Goal: Answer question/provide support: Share knowledge or assist other users

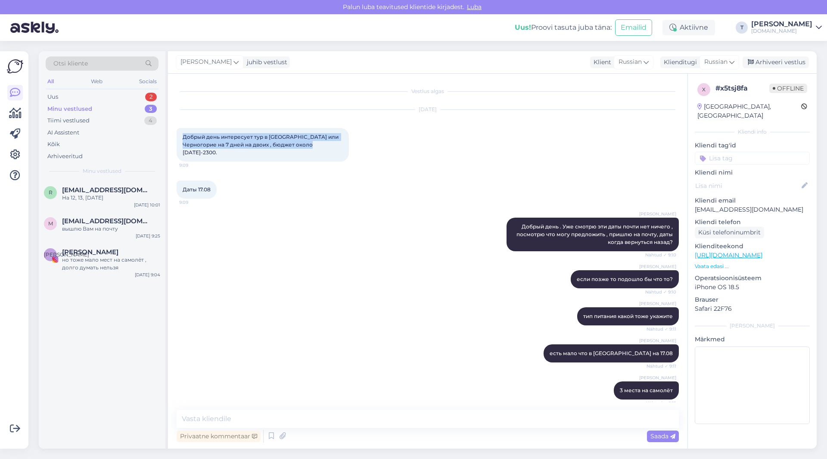
click at [86, 106] on div "Minu vestlused" at bounding box center [69, 109] width 45 height 9
click at [92, 191] on span "[EMAIL_ADDRESS][DOMAIN_NAME]" at bounding box center [107, 190] width 90 height 8
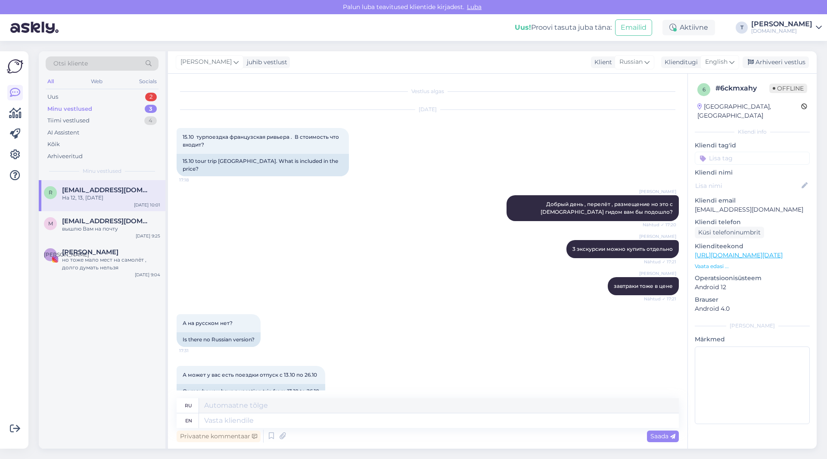
scroll to position [258, 0]
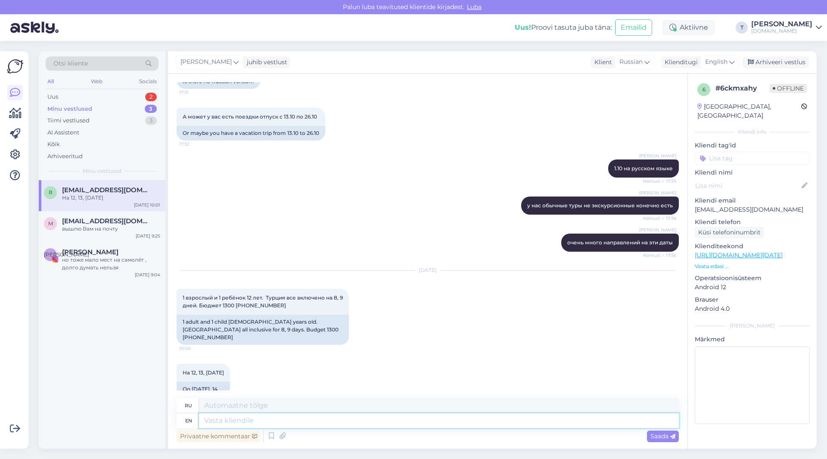
click at [341, 422] on textarea at bounding box center [439, 420] width 480 height 15
click at [717, 61] on span "English" at bounding box center [716, 61] width 22 height 9
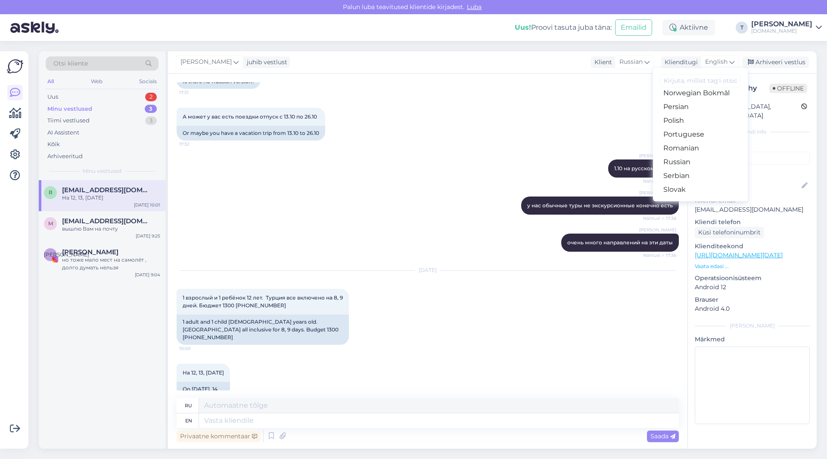
scroll to position [268, 0]
click at [691, 176] on link "Russian" at bounding box center [700, 177] width 95 height 14
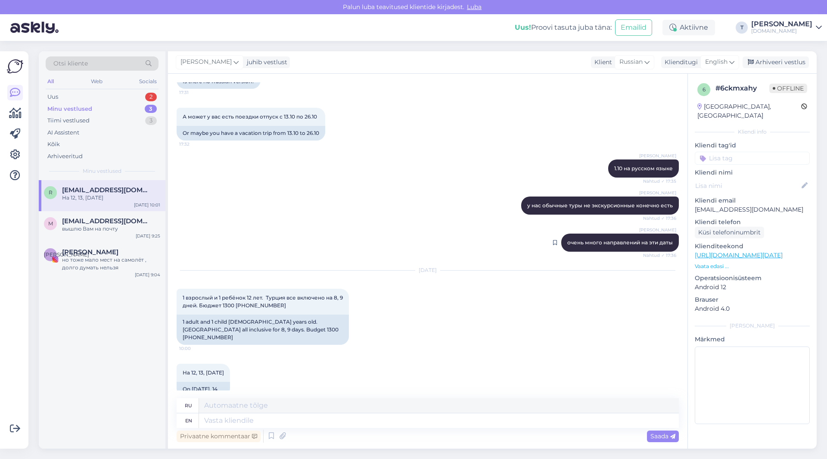
scroll to position [246, 0]
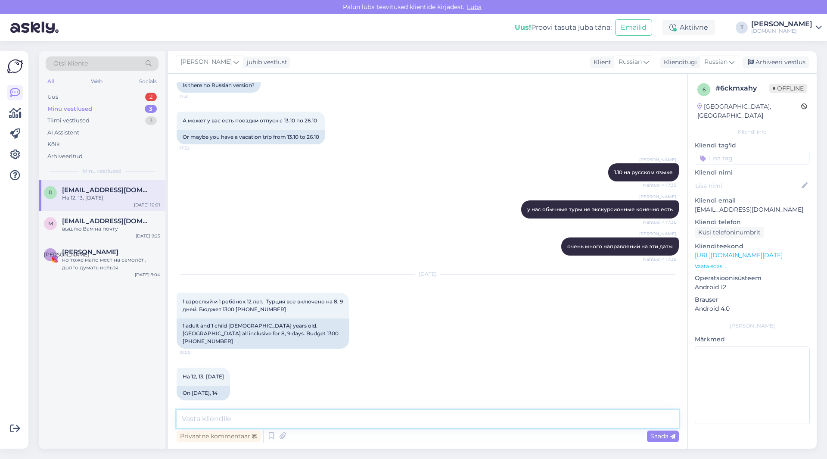
click at [456, 418] on textarea at bounding box center [428, 418] width 502 height 18
type textarea "Я проверю все варианты и смогу на почту вам прислать"
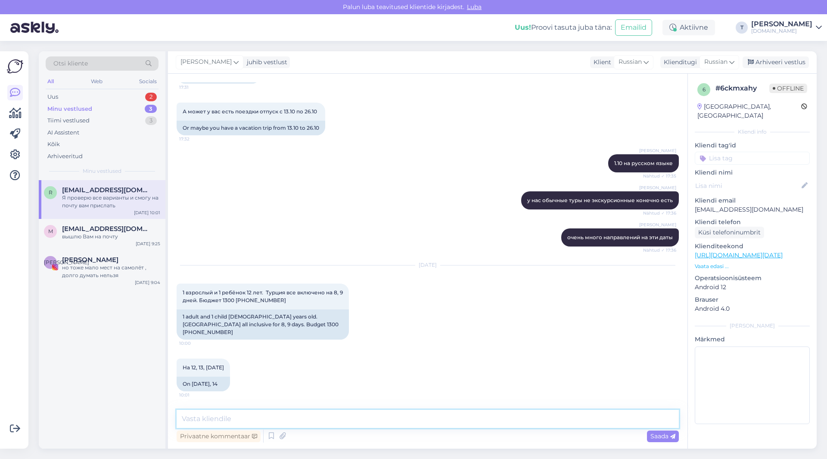
scroll to position [240, 0]
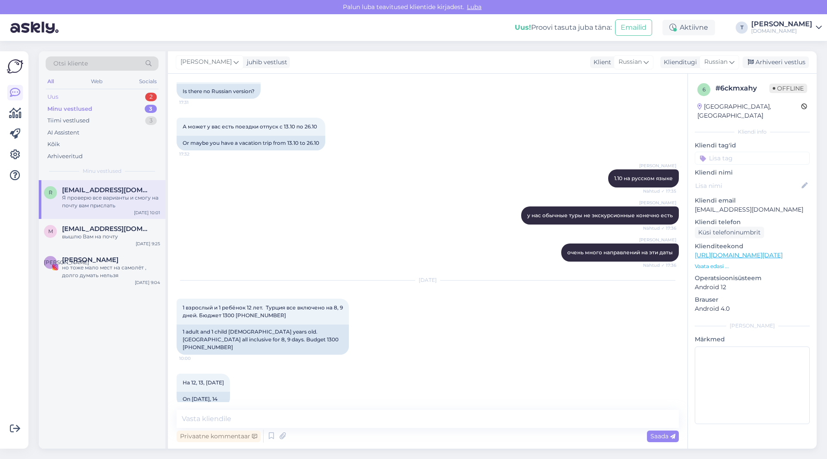
click at [100, 93] on div "Uus 2" at bounding box center [102, 97] width 113 height 12
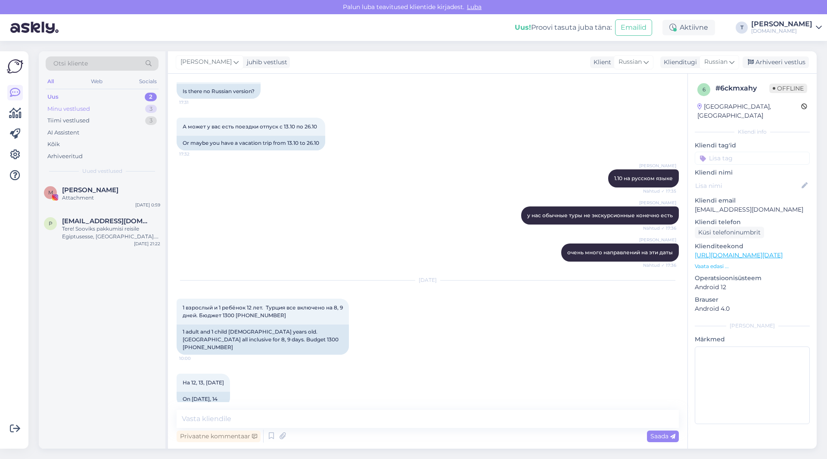
click at [99, 108] on div "Minu vestlused 3" at bounding box center [102, 109] width 113 height 12
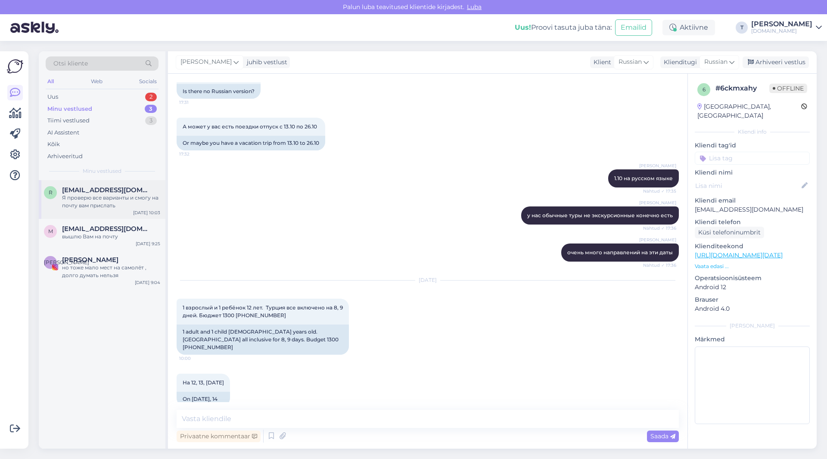
click at [83, 200] on div "Я проверю все варианты и смогу на почту вам прислать" at bounding box center [111, 201] width 98 height 15
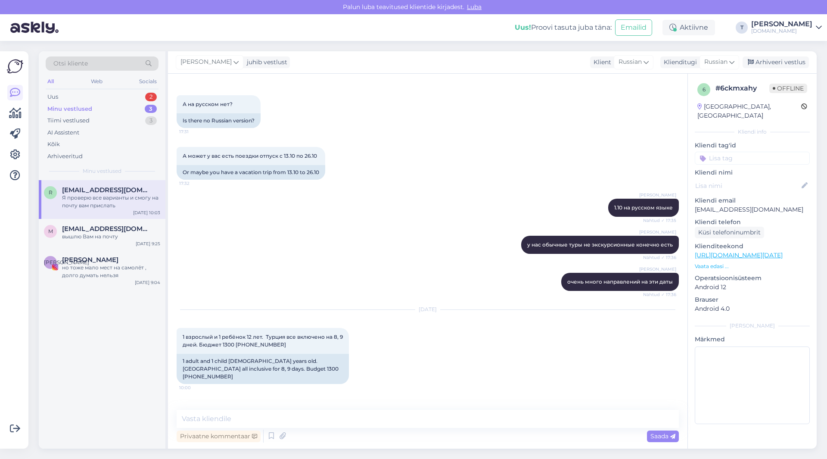
scroll to position [283, 0]
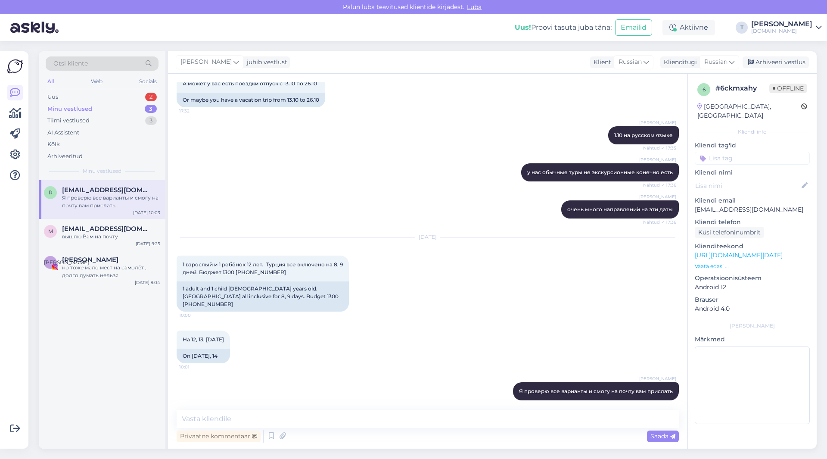
click at [721, 262] on p "Vaata edasi ..." at bounding box center [751, 266] width 115 height 8
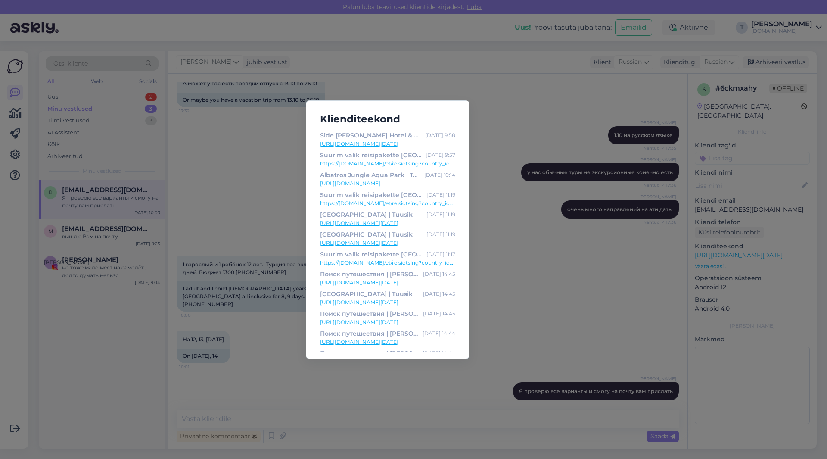
click at [544, 280] on div "Klienditeekond Side [PERSON_NAME] Hotel & SPA | Tuusik [DATE] 9:58 [URL][DOMAIN…" at bounding box center [413, 229] width 827 height 459
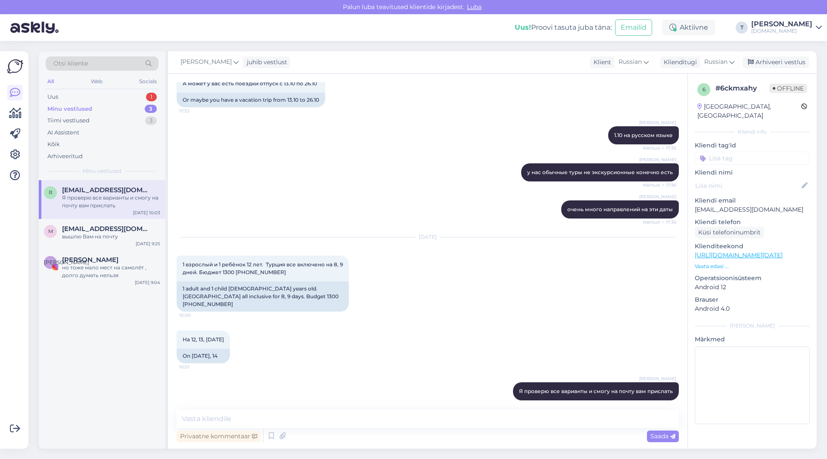
click at [123, 192] on div "[EMAIL_ADDRESS][DOMAIN_NAME]" at bounding box center [111, 190] width 98 height 8
click at [113, 235] on div "вышлю Вам на почту" at bounding box center [111, 236] width 98 height 8
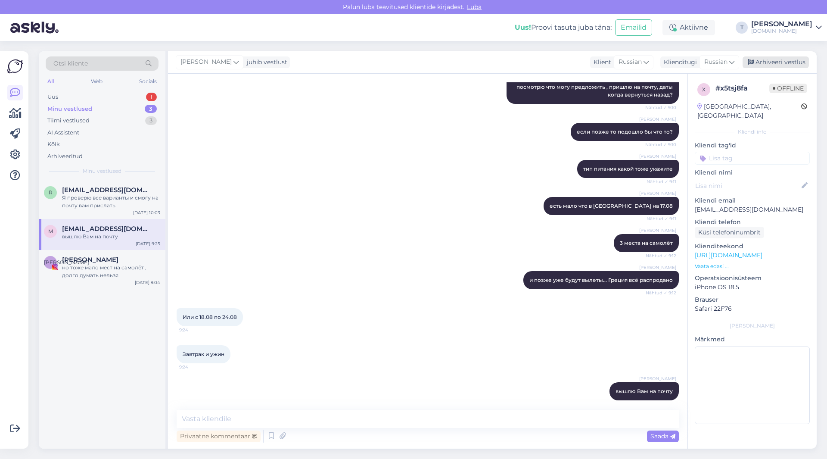
click at [761, 61] on div "Arhiveeri vestlus" at bounding box center [775, 62] width 66 height 12
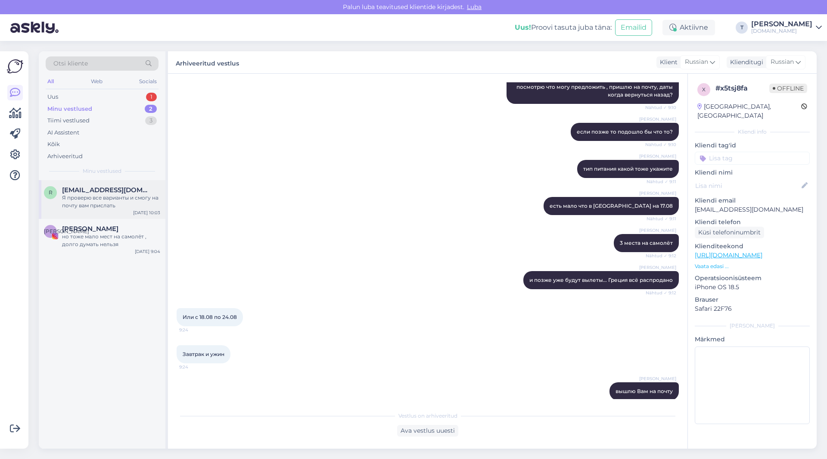
click at [107, 205] on div "Я проверю все варианты и смогу на почту вам прислать" at bounding box center [111, 201] width 98 height 15
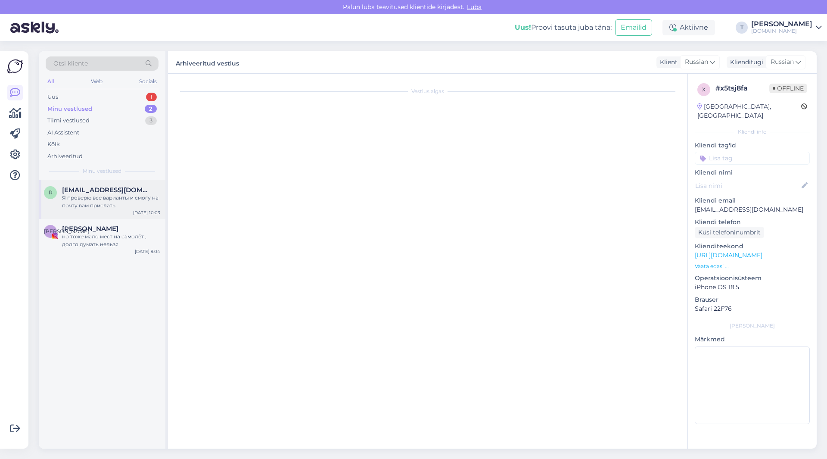
scroll to position [283, 0]
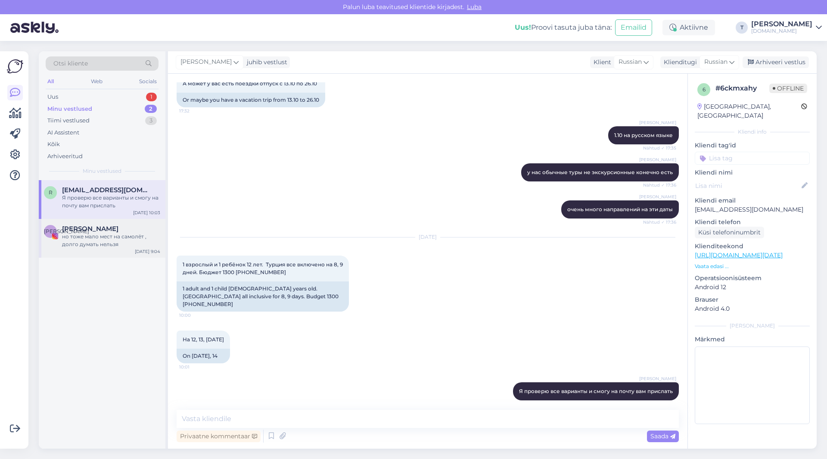
click at [130, 240] on div "но тоже мало мест на самолёт , долго думать нельзя" at bounding box center [111, 239] width 98 height 15
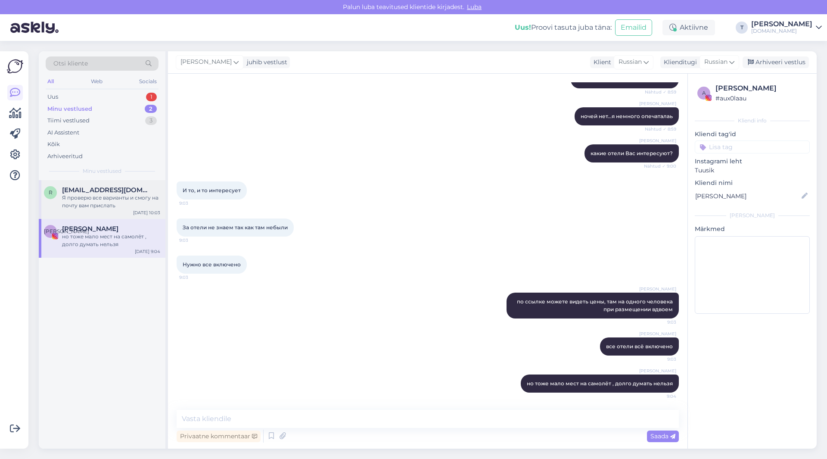
click at [109, 200] on div "Я проверю все варианты и смогу на почту вам прислать" at bounding box center [111, 201] width 98 height 15
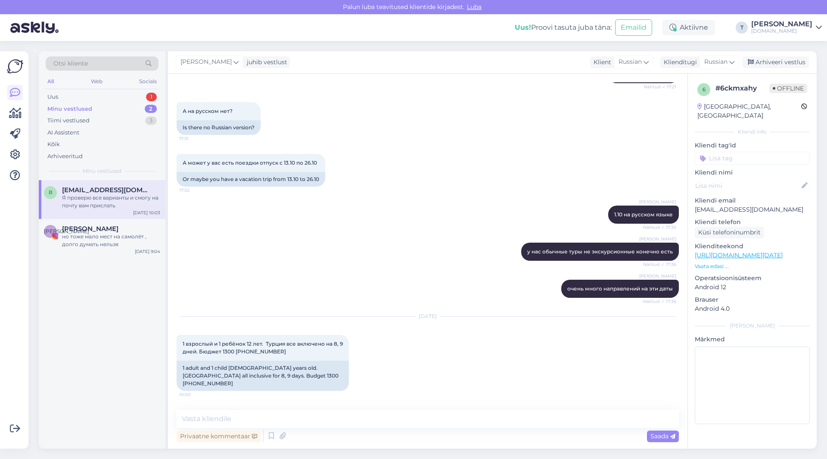
scroll to position [197, 0]
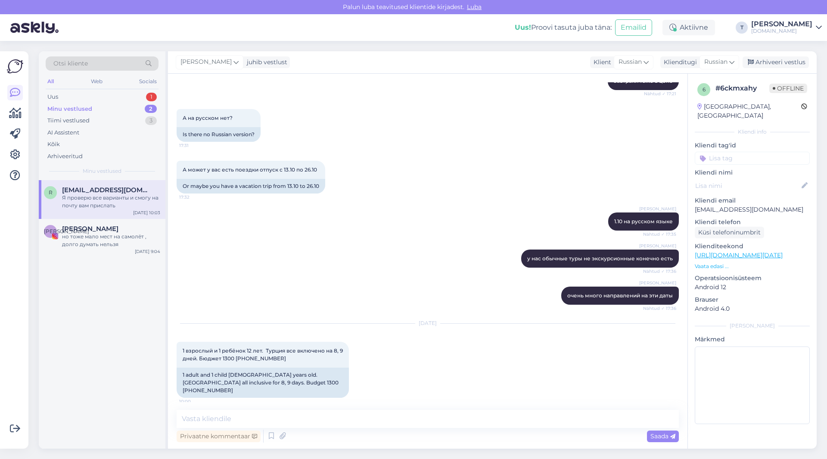
click at [725, 205] on p "[EMAIL_ADDRESS][DOMAIN_NAME]" at bounding box center [751, 209] width 115 height 9
click at [726, 205] on p "[EMAIL_ADDRESS][DOMAIN_NAME]" at bounding box center [751, 209] width 115 height 9
copy p "[EMAIL_ADDRESS][DOMAIN_NAME]"
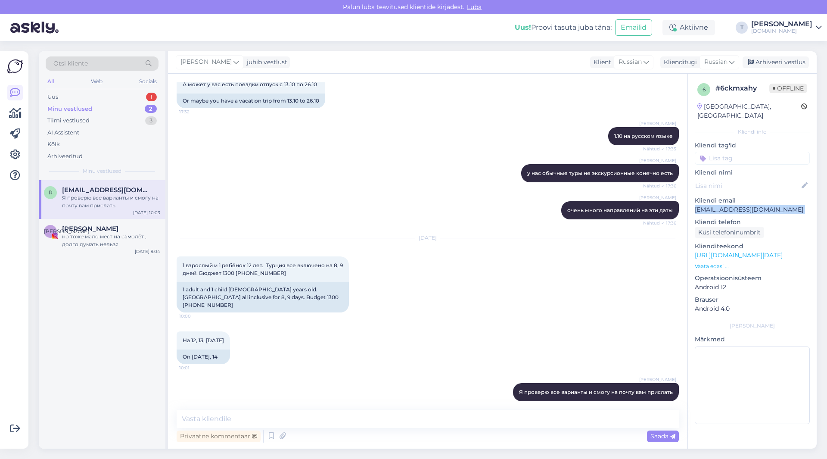
scroll to position [283, 0]
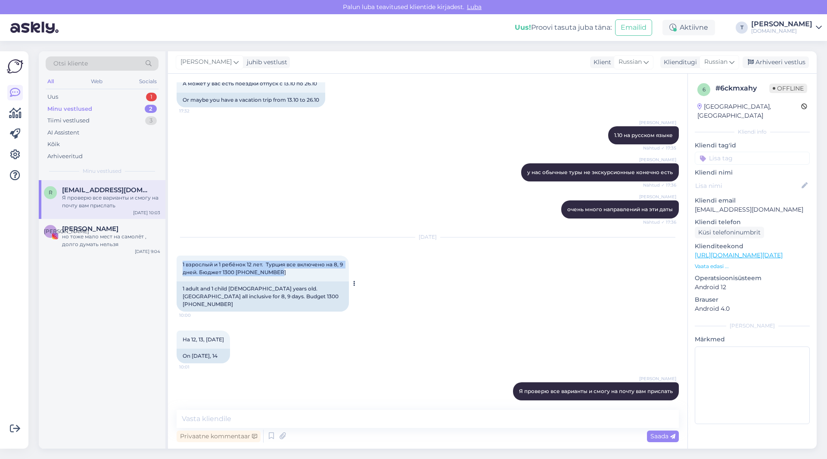
drag, startPoint x: 265, startPoint y: 270, endPoint x: 180, endPoint y: 260, distance: 85.9
click at [180, 259] on div "1 взрослый и 1 ребёнок 12 лет. Турция все включено на 8, 9 дней. Бюджет 1300 15…" at bounding box center [263, 268] width 172 height 26
copy span "1 взрослый и 1 ребёнок 12 лет. Турция все включено на 8, 9 дней. Бюджет 1300 [P…"
click at [224, 336] on span "На 12, 13, [DATE]" at bounding box center [203, 339] width 41 height 6
drag, startPoint x: 237, startPoint y: 329, endPoint x: 207, endPoint y: 330, distance: 30.2
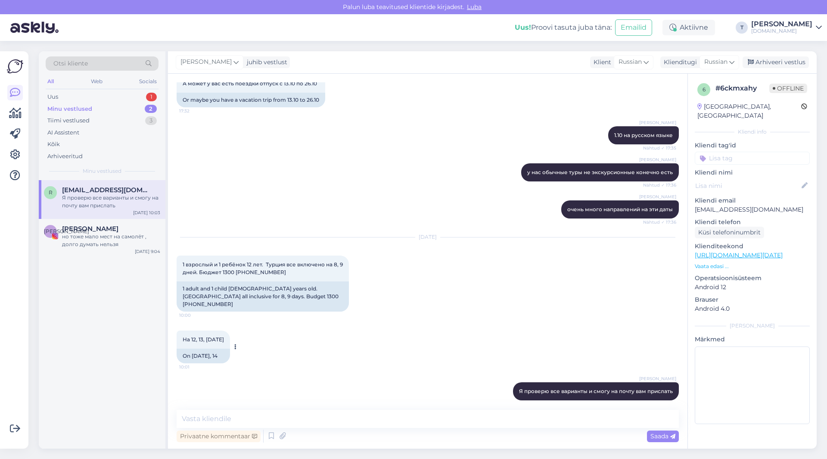
click at [177, 330] on div "На 12, 13, [DATE] 10:01" at bounding box center [203, 339] width 53 height 18
copy span "На 12, 13, [DATE]"
